Goal: Transaction & Acquisition: Purchase product/service

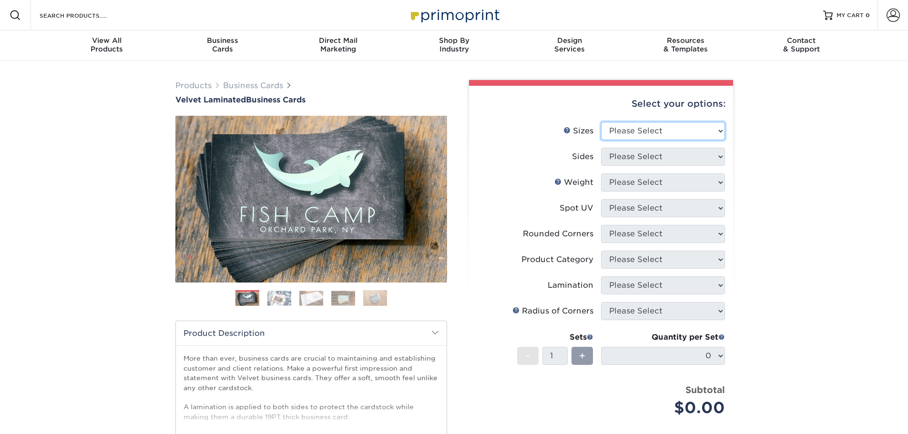
click at [673, 132] on select "Please Select 1.5" x 3.5" - Mini 1.75" x 3.5" - Mini 2" x 2" - Square 2" x 3" -…" at bounding box center [663, 131] width 124 height 18
select select "2.12x3.38"
click at [601, 122] on select "Please Select 1.5" x 3.5" - Mini 1.75" x 3.5" - Mini 2" x 2" - Square 2" x 3" -…" at bounding box center [663, 131] width 124 height 18
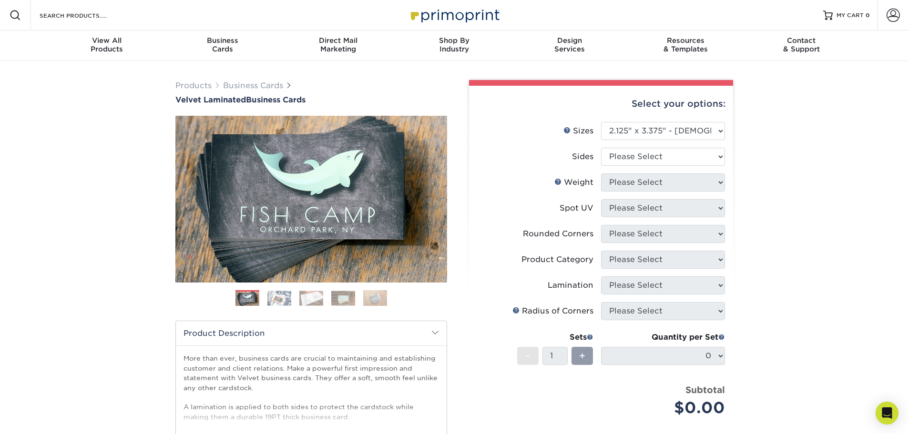
click at [287, 299] on img at bounding box center [279, 298] width 24 height 15
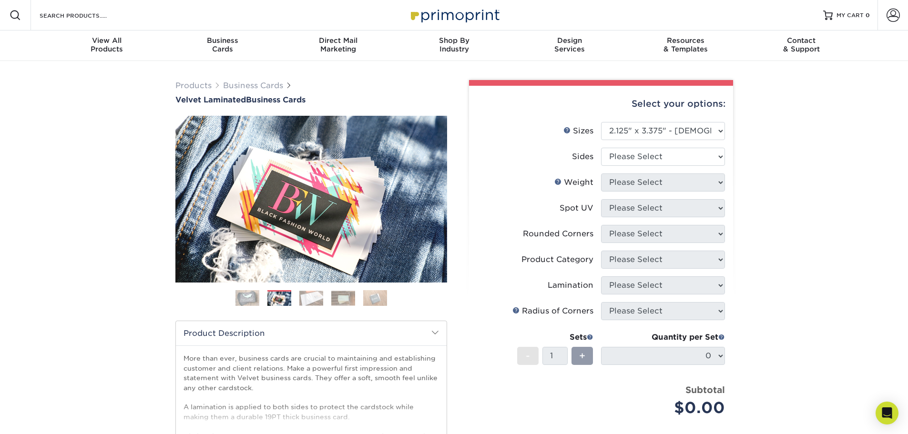
click at [305, 301] on img at bounding box center [311, 298] width 24 height 15
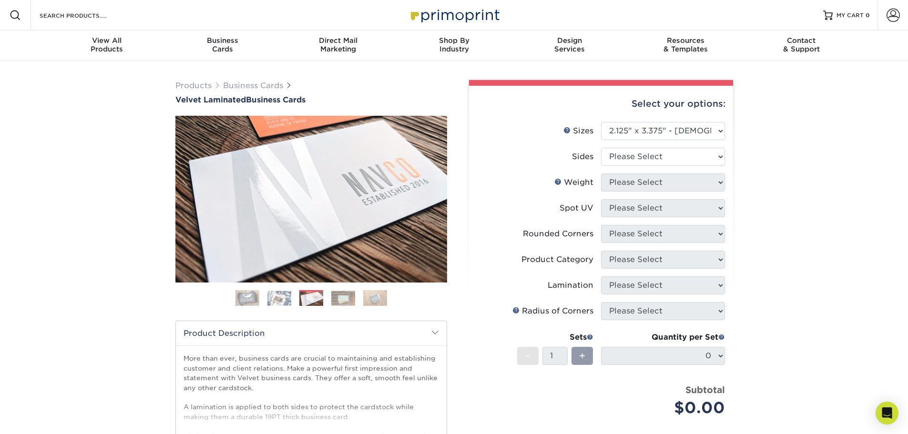
click at [335, 304] on img at bounding box center [343, 298] width 24 height 15
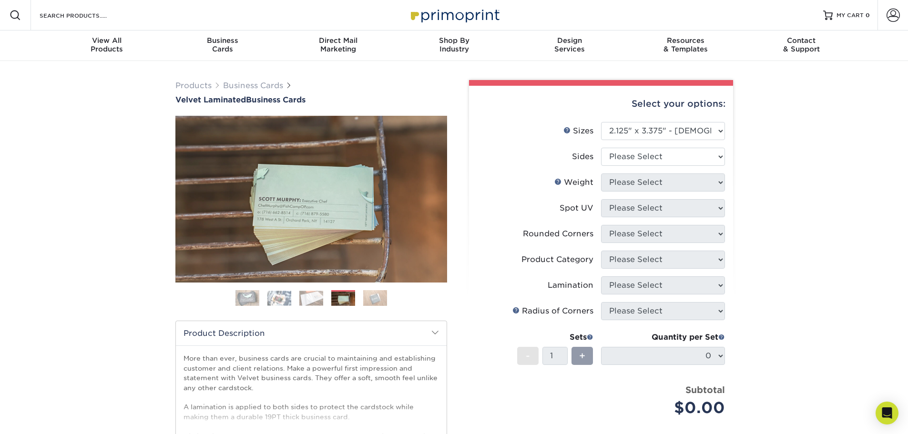
click at [369, 299] on img at bounding box center [375, 298] width 24 height 17
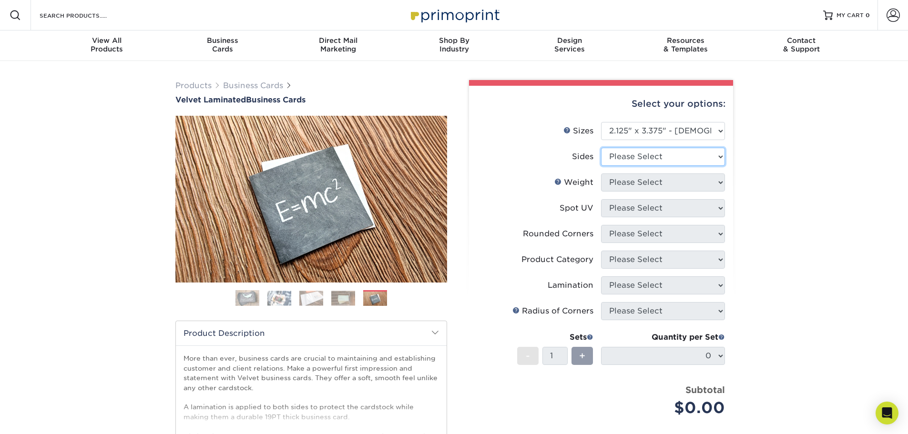
click at [663, 157] on select "Please Select Print Both Sides Print Front Only" at bounding box center [663, 157] width 124 height 18
click at [775, 160] on div "Products Business Cards Velvet Laminated Business Cards Previous Next" at bounding box center [454, 315] width 908 height 509
drag, startPoint x: 686, startPoint y: 134, endPoint x: 690, endPoint y: 137, distance: 5.2
click at [686, 134] on select "Please Select 1.5" x 3.5" - Mini 1.75" x 3.5" - Mini 2" x 2" - Square 2" x 3" -…" at bounding box center [663, 131] width 124 height 18
click at [806, 218] on div "Products Business Cards Velvet Laminated Business Cards Previous Next" at bounding box center [454, 315] width 908 height 509
